Goal: Information Seeking & Learning: Check status

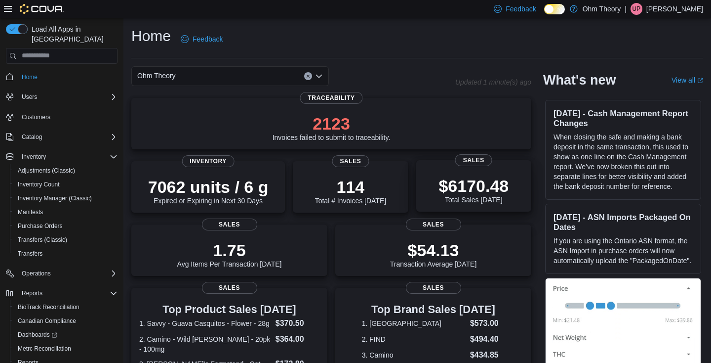
click at [470, 192] on p "$6170.48" at bounding box center [474, 186] width 70 height 20
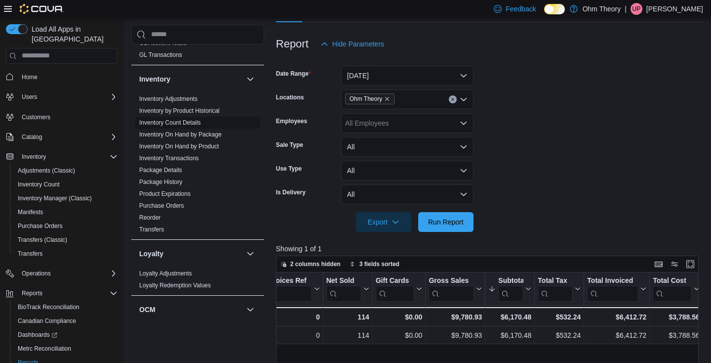
scroll to position [295, 0]
click at [204, 147] on link "Inventory On Hand by Product" at bounding box center [179, 145] width 80 height 7
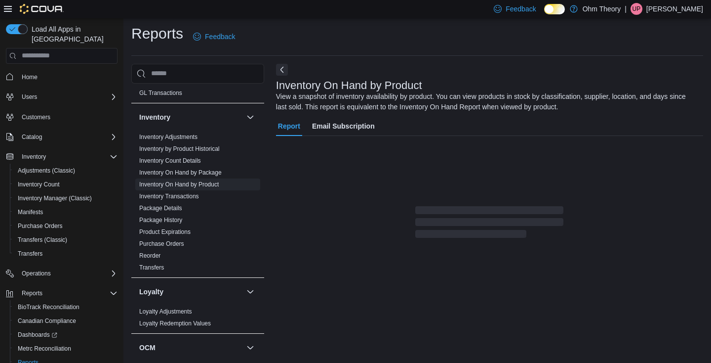
scroll to position [33, 0]
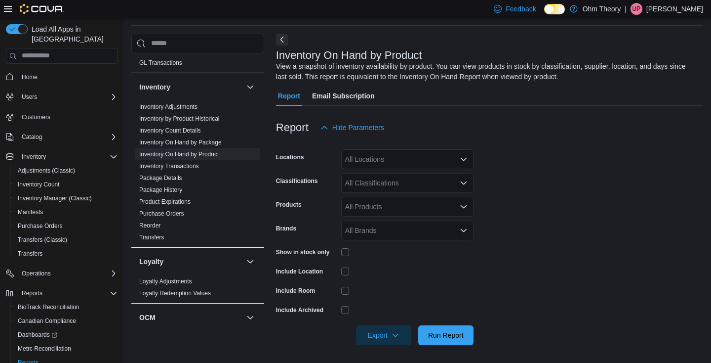
click at [390, 180] on div "All Classifications" at bounding box center [407, 183] width 132 height 20
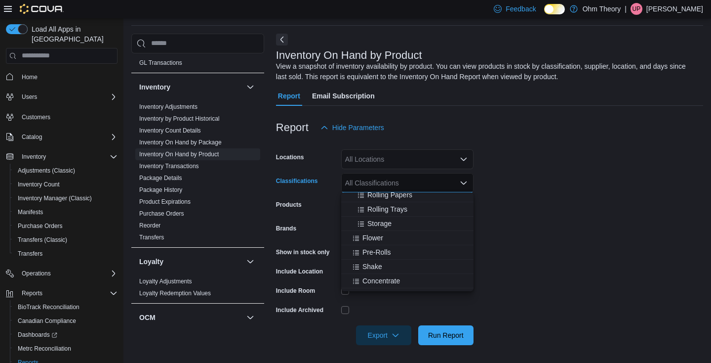
scroll to position [145, 0]
click at [374, 223] on span "Flower" at bounding box center [373, 226] width 21 height 10
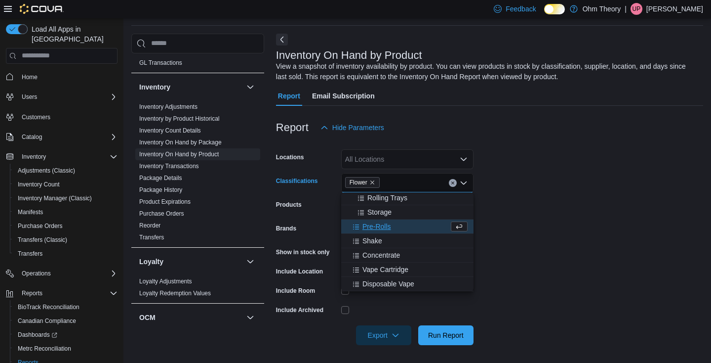
click at [374, 229] on span "Pre-Rolls" at bounding box center [377, 226] width 29 height 10
click at [374, 229] on span "Shake" at bounding box center [373, 226] width 20 height 10
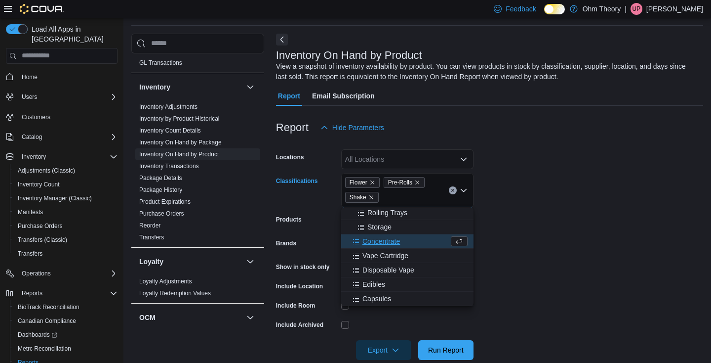
click at [376, 240] on span "Concentrate" at bounding box center [382, 241] width 38 height 10
click at [378, 244] on span "Vape Cartridge" at bounding box center [386, 241] width 46 height 10
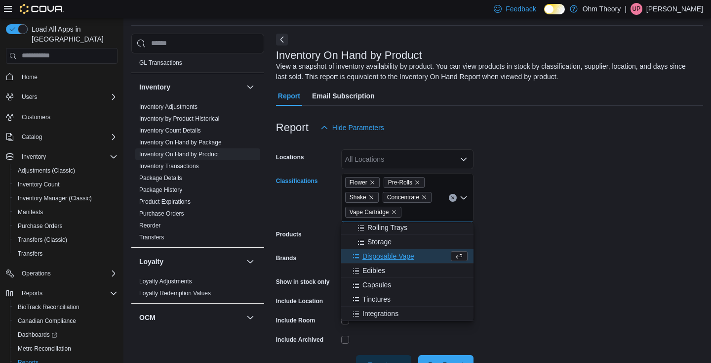
click at [384, 256] on span "Disposable Vape" at bounding box center [389, 256] width 52 height 10
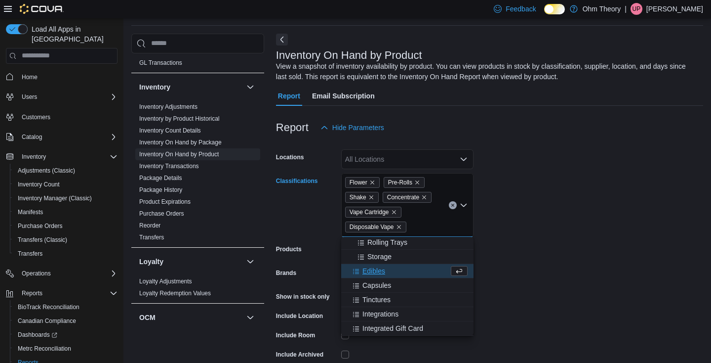
click at [377, 276] on button "Edibles" at bounding box center [407, 271] width 132 height 14
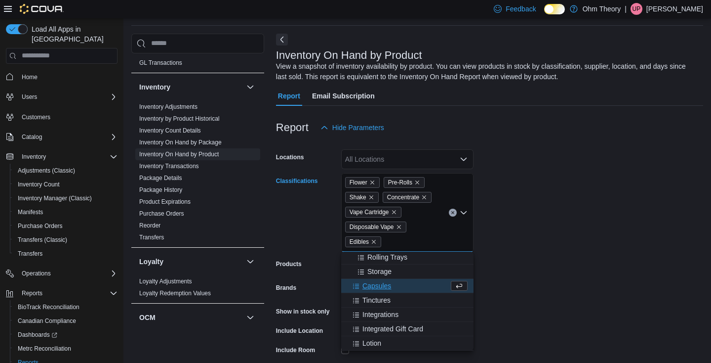
click at [378, 287] on span "Capsules" at bounding box center [377, 286] width 29 height 10
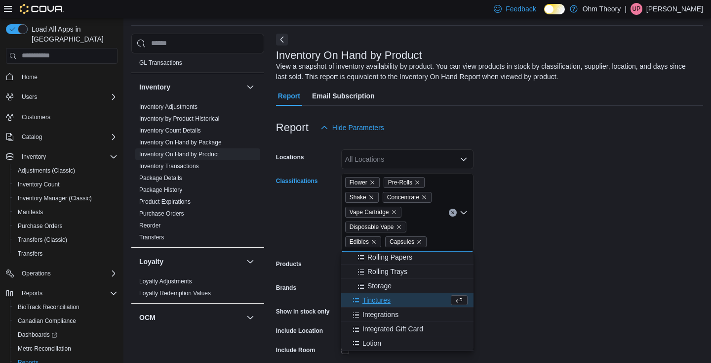
click at [379, 295] on span "Tinctures" at bounding box center [377, 300] width 28 height 10
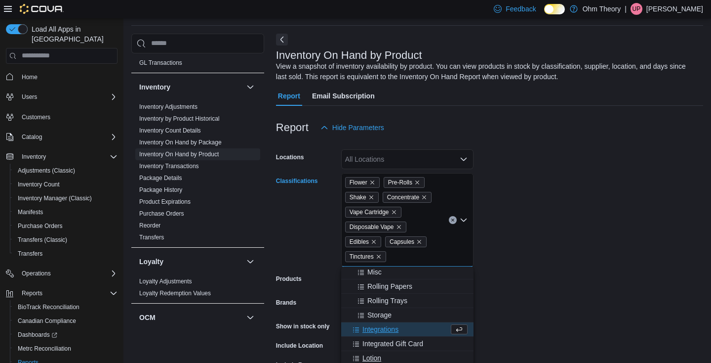
click at [377, 354] on span "Lotion" at bounding box center [372, 358] width 19 height 10
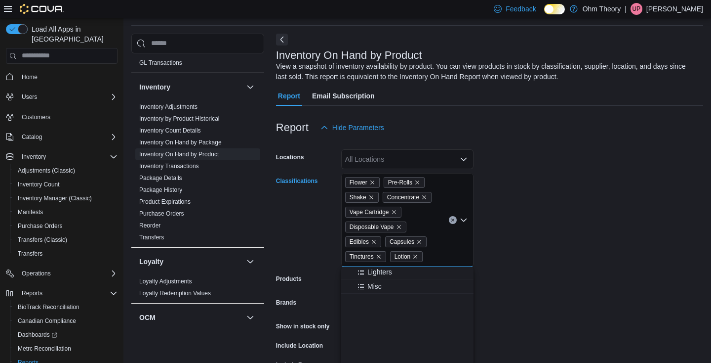
scroll to position [0, 0]
click at [570, 296] on form "Locations All Locations Classifications Flower Pre-Rolls Shake Concentrate Vape…" at bounding box center [489, 278] width 427 height 282
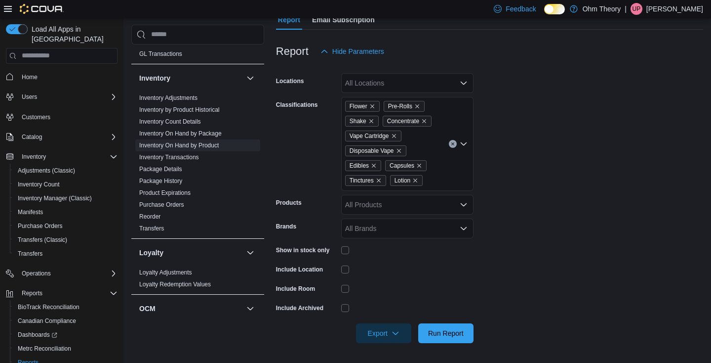
scroll to position [108, 0]
click at [350, 288] on div at bounding box center [407, 289] width 132 height 8
click at [455, 334] on span "Run Report" at bounding box center [446, 333] width 36 height 10
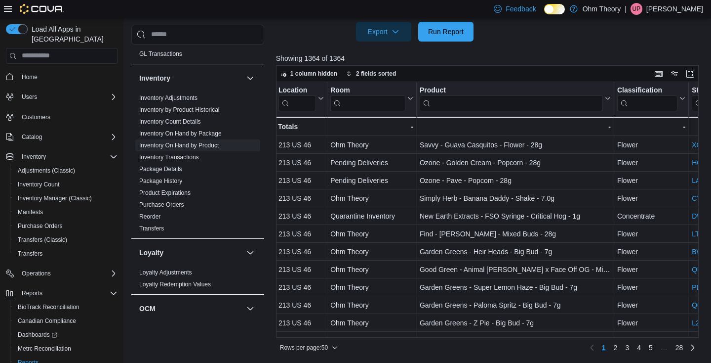
scroll to position [0, 15]
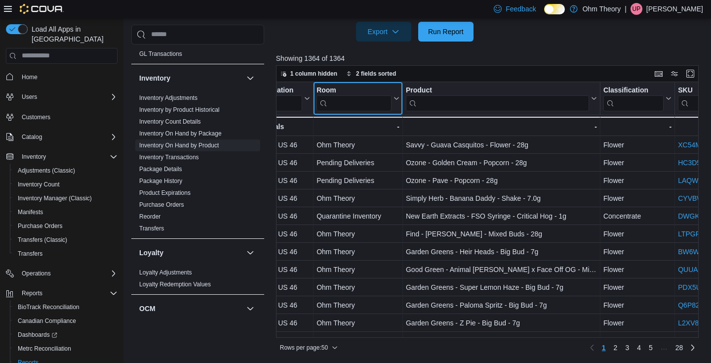
click at [345, 101] on input "search" at bounding box center [354, 103] width 75 height 16
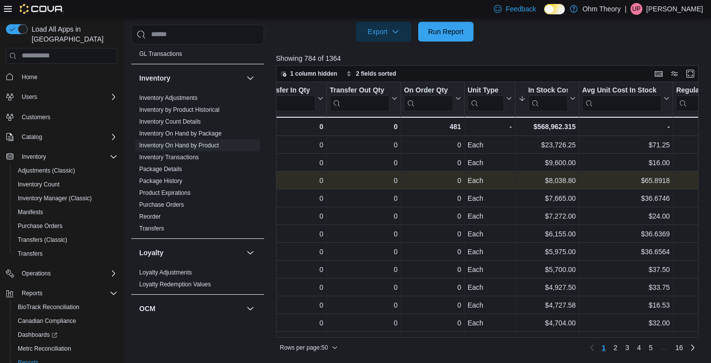
scroll to position [0, 563]
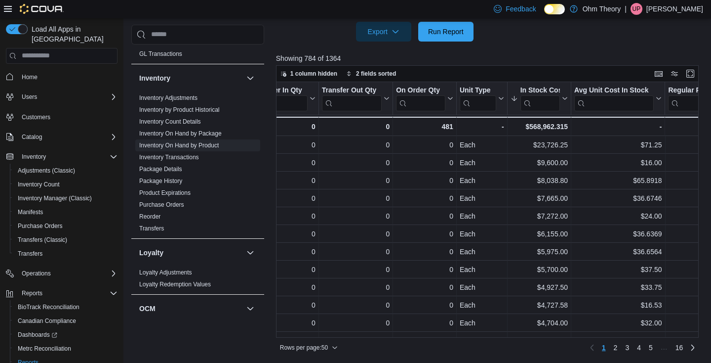
type input "***"
click at [565, 99] on icon at bounding box center [565, 98] width 4 height 2
click at [552, 145] on span "Sort High-Low" at bounding box center [547, 148] width 38 height 8
click at [566, 101] on icon at bounding box center [564, 98] width 8 height 6
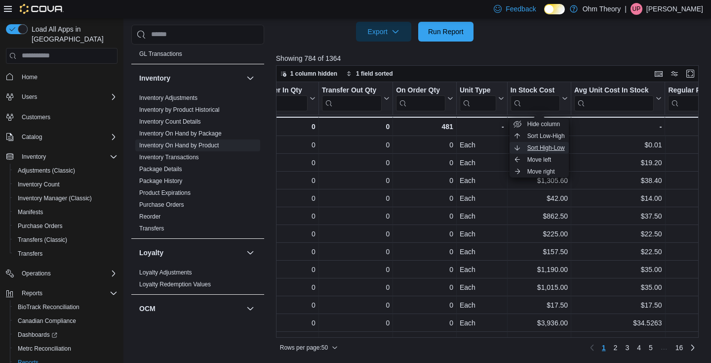
click at [556, 148] on span "Sort High-Low" at bounding box center [547, 148] width 38 height 8
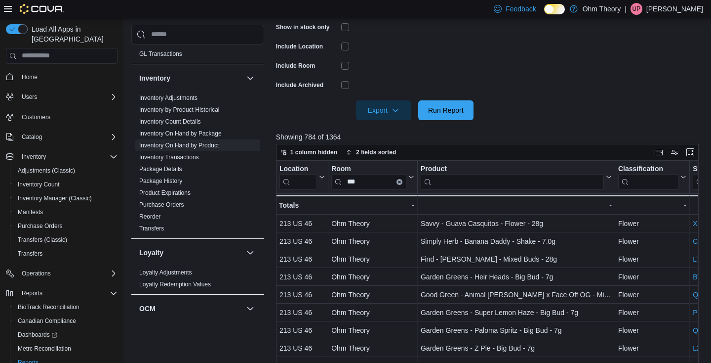
scroll to position [334, 0]
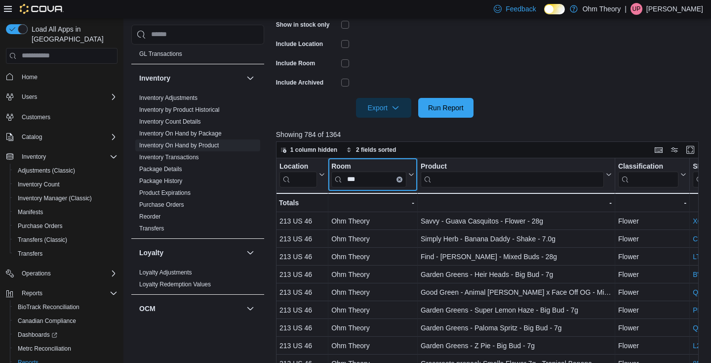
click at [397, 177] on button "Clear input" at bounding box center [400, 179] width 6 height 6
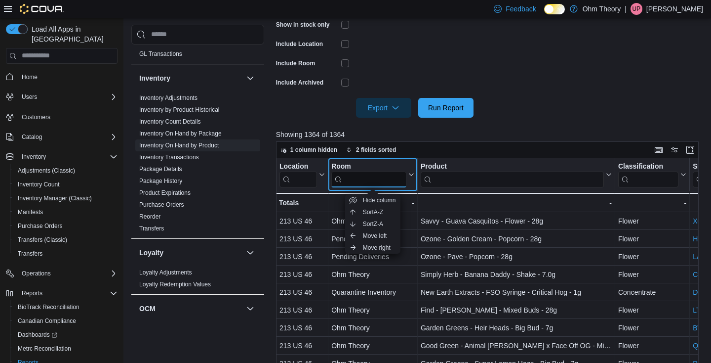
click at [383, 177] on input "search" at bounding box center [369, 179] width 75 height 16
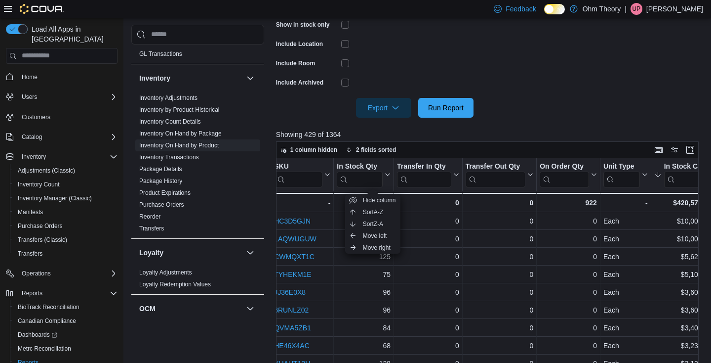
scroll to position [0, 442]
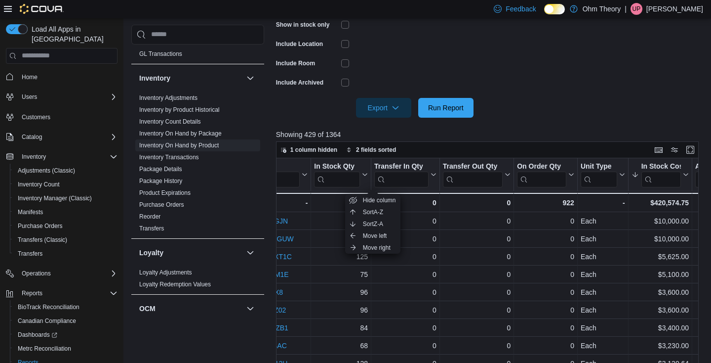
type input "*******"
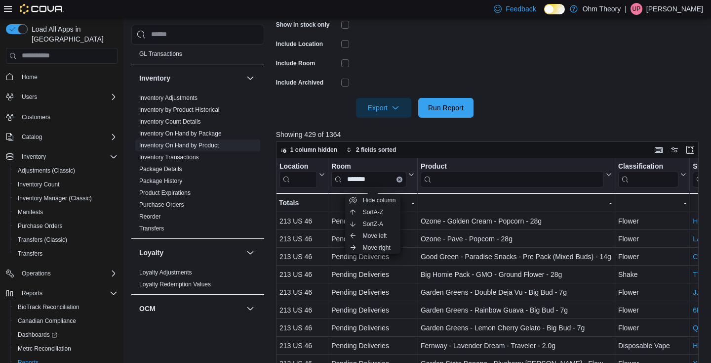
scroll to position [0, 0]
click at [411, 179] on button "Room *******" at bounding box center [373, 174] width 83 height 25
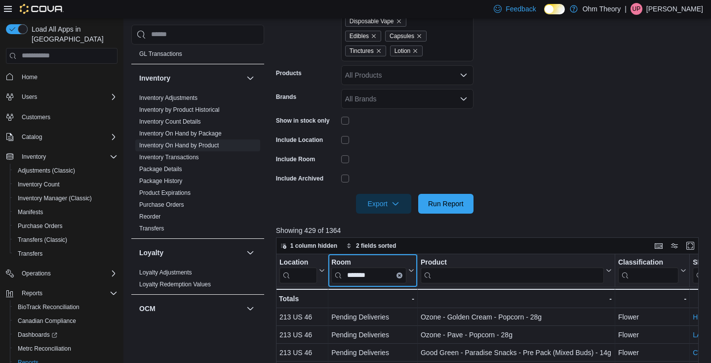
scroll to position [249, 0]
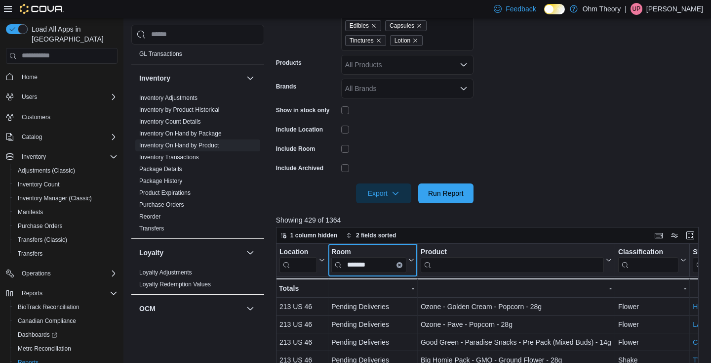
click at [399, 263] on icon "Clear input" at bounding box center [399, 264] width 3 height 3
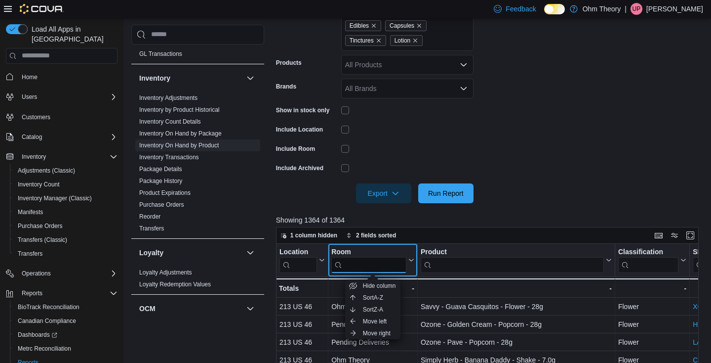
click at [381, 263] on input "search" at bounding box center [369, 264] width 75 height 16
type input "**********"
click at [409, 259] on icon at bounding box center [411, 260] width 8 height 6
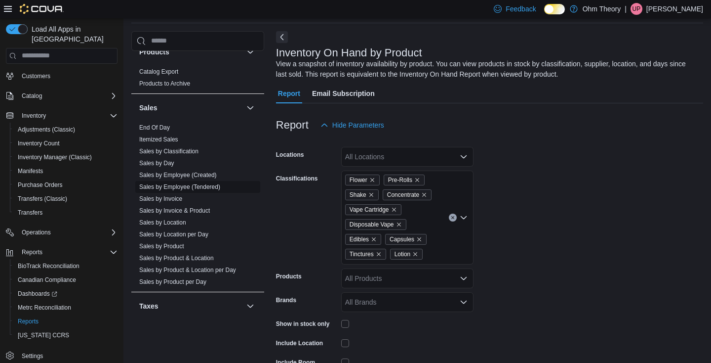
scroll to position [658, 0]
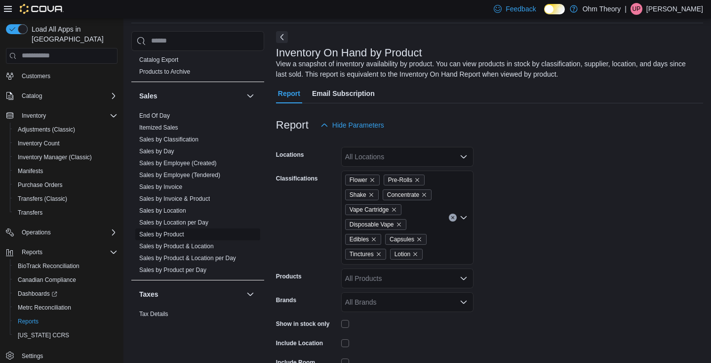
click at [175, 234] on link "Sales by Product" at bounding box center [161, 234] width 45 height 7
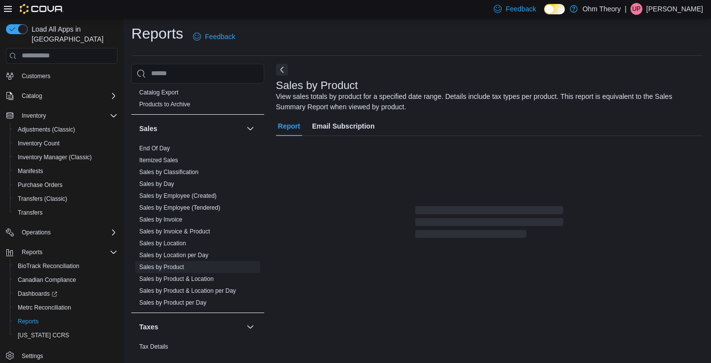
scroll to position [33, 0]
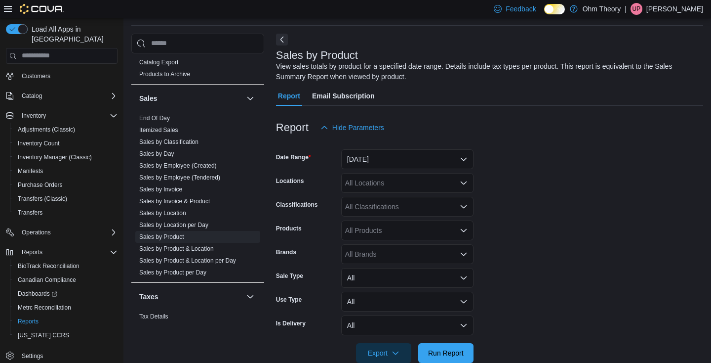
click at [417, 155] on button "[DATE]" at bounding box center [407, 159] width 132 height 20
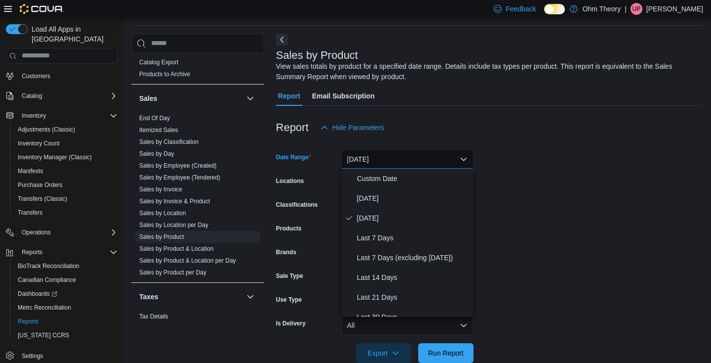
click at [555, 208] on form "Date Range [DATE] Locations All Locations Classifications All Classifications P…" at bounding box center [489, 249] width 427 height 225
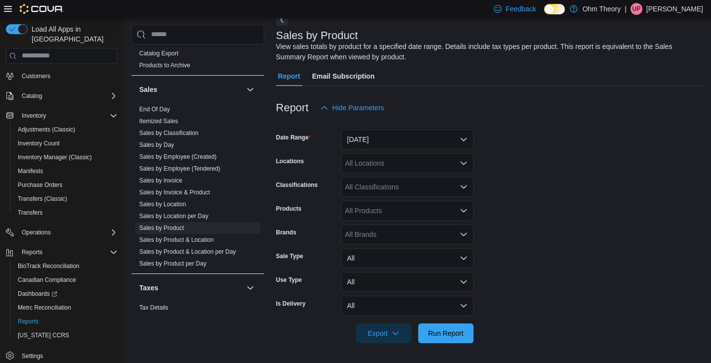
scroll to position [52, 0]
click at [445, 333] on span "Run Report" at bounding box center [446, 333] width 36 height 10
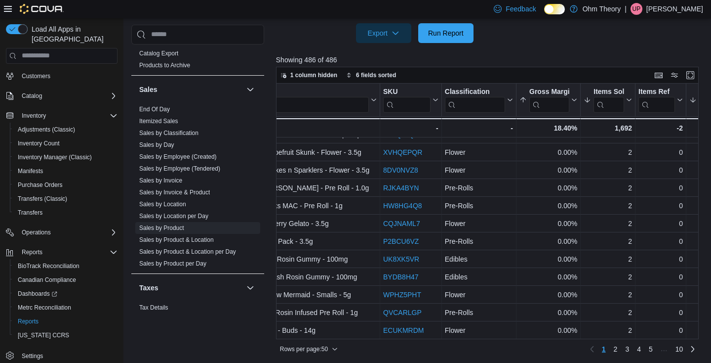
scroll to position [688, 93]
click at [618, 349] on link "2" at bounding box center [616, 349] width 12 height 16
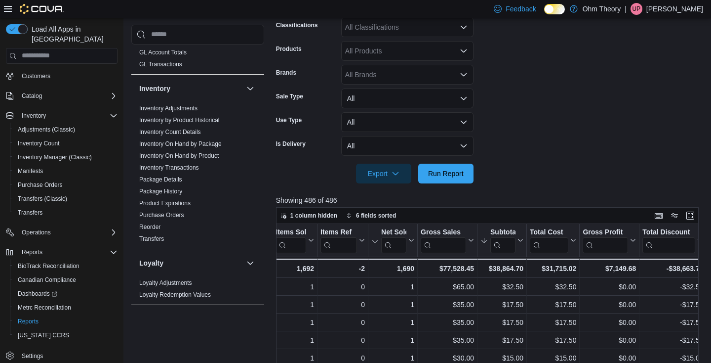
scroll to position [284, 0]
click at [193, 155] on link "Inventory On Hand by Product" at bounding box center [179, 156] width 80 height 7
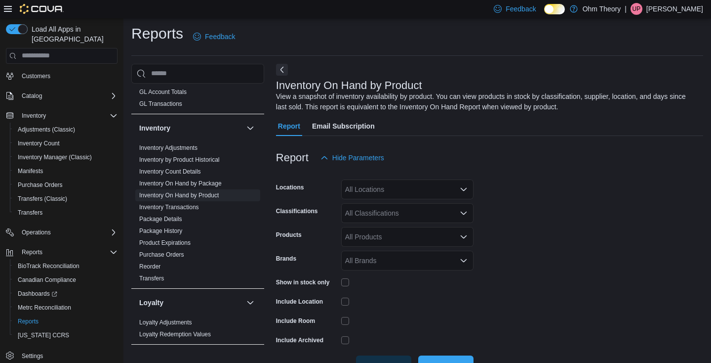
scroll to position [33, 0]
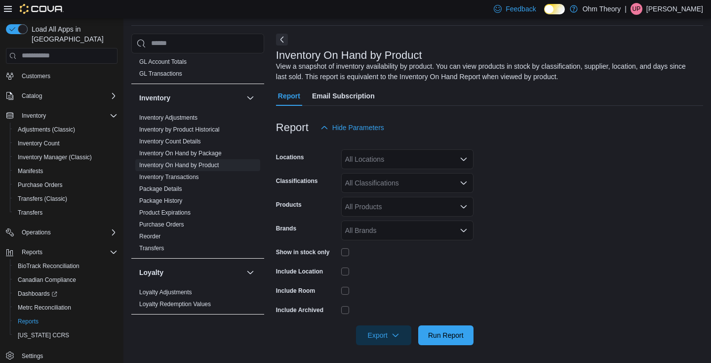
click at [378, 201] on div "All Products" at bounding box center [407, 207] width 132 height 20
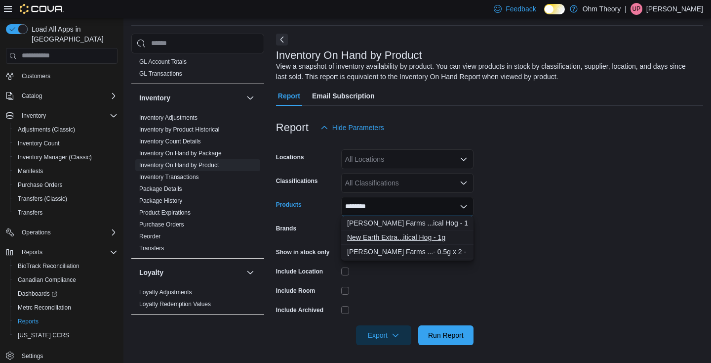
type input "********"
click at [404, 236] on div "New Earth Extra...itical Hog - 1g" at bounding box center [407, 237] width 121 height 10
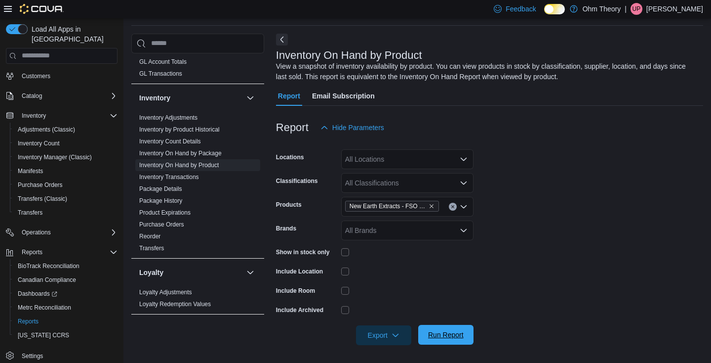
click at [456, 329] on span "Run Report" at bounding box center [445, 335] width 43 height 20
